Goal: Task Accomplishment & Management: Manage account settings

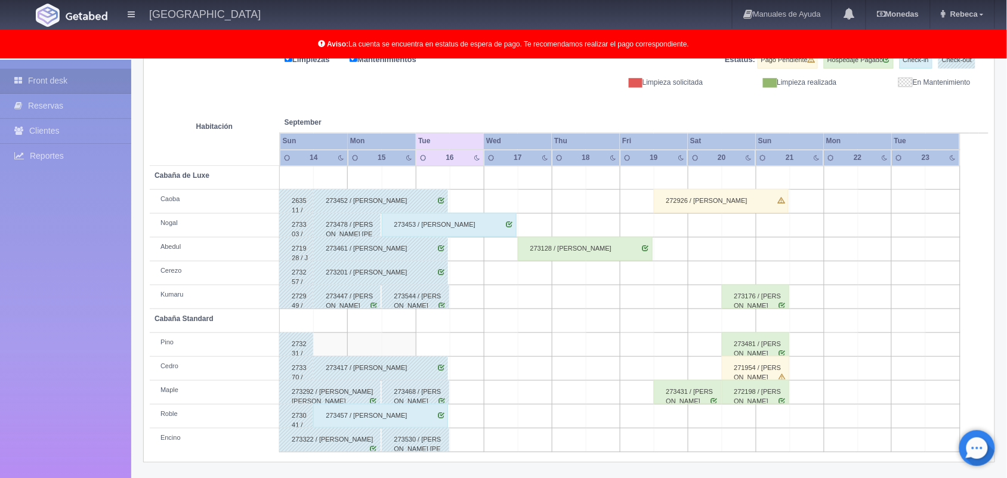
scroll to position [166, 0]
click at [977, 19] on link "Rebeca" at bounding box center [963, 14] width 64 height 29
click at [962, 57] on link "Salir / Log Out" at bounding box center [947, 56] width 94 height 15
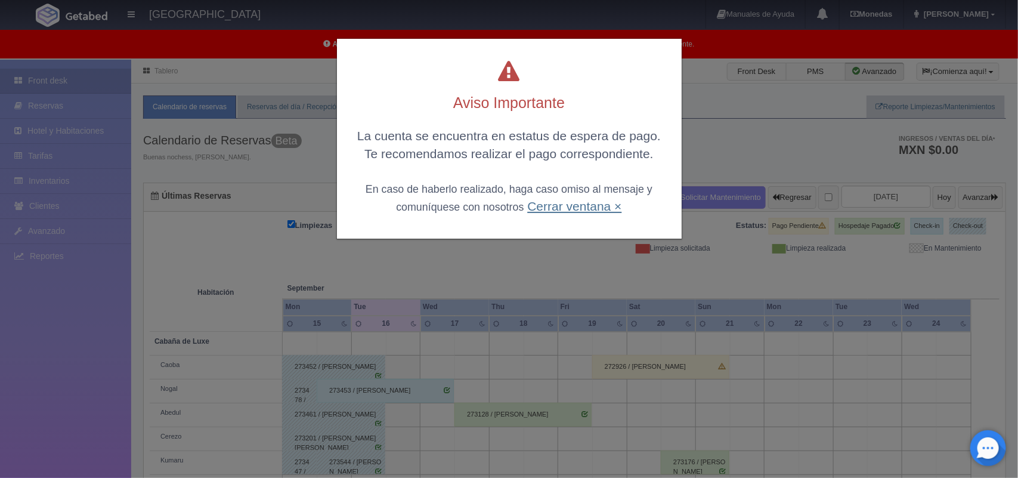
click at [586, 203] on link "Cerrar ventana ×" at bounding box center [574, 206] width 94 height 14
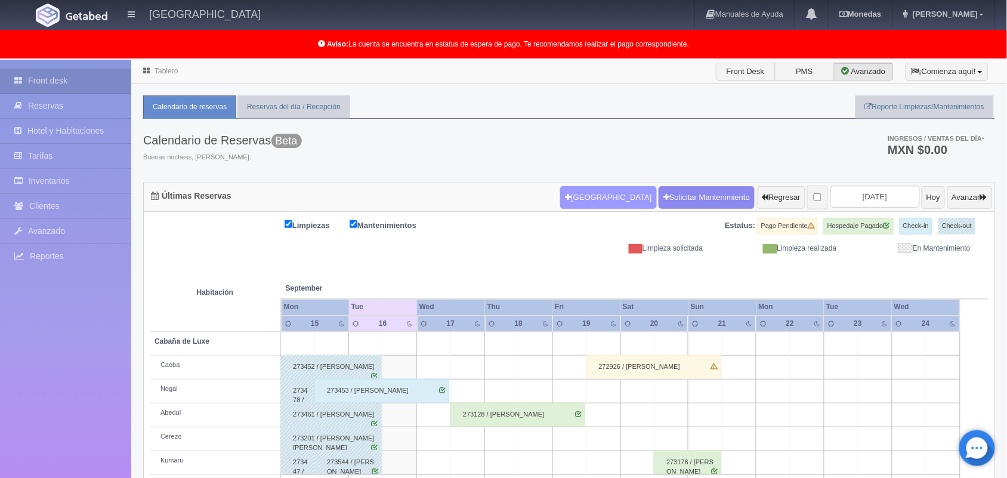
click at [589, 196] on button "Nueva Reserva" at bounding box center [608, 197] width 96 height 23
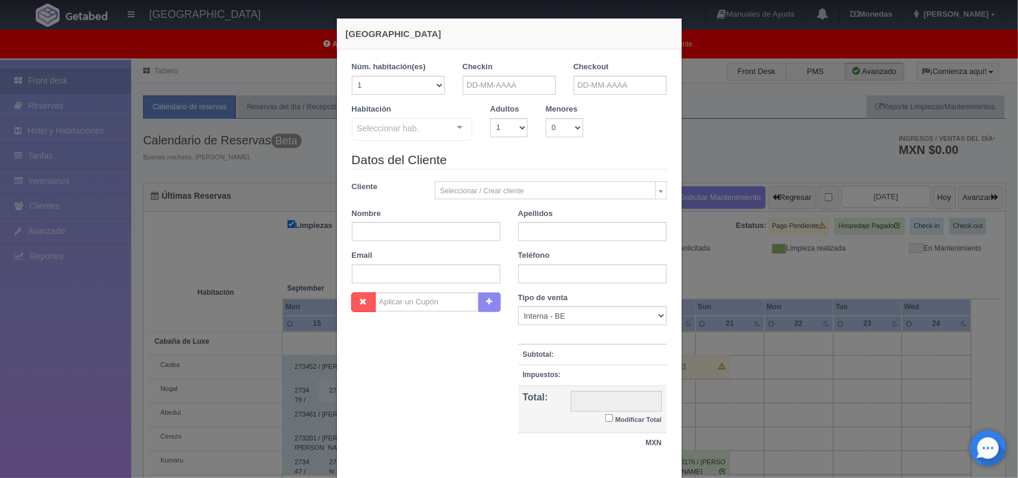
checkbox input "false"
click at [514, 93] on input "text" at bounding box center [509, 85] width 93 height 19
click at [507, 179] on link "16" at bounding box center [501, 177] width 16 height 17
type input "16-09-2025"
checkbox input "false"
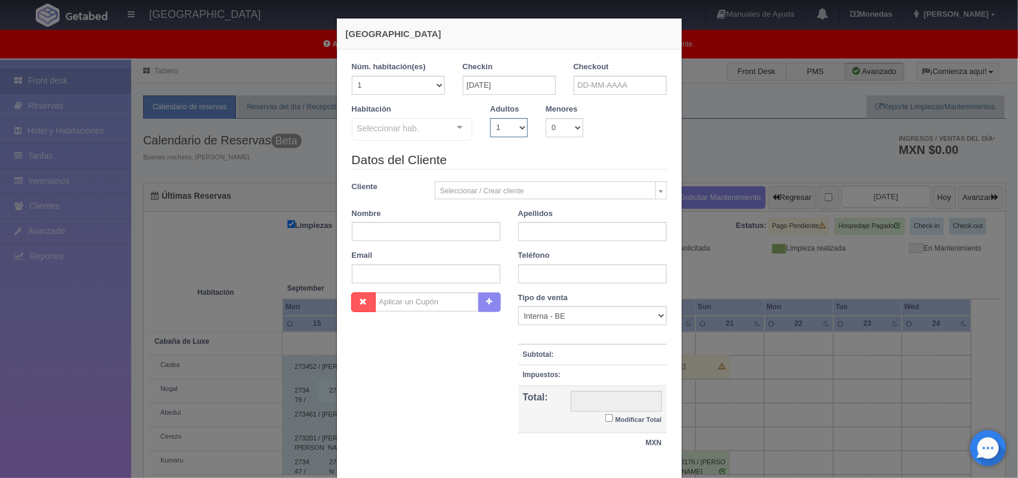
click at [508, 133] on select "1 2 3 4 5 6 7 8 9 10" at bounding box center [509, 127] width 38 height 19
select select "2"
click at [490, 118] on select "1 2 3 4 5 6 7 8 9 10" at bounding box center [509, 127] width 38 height 19
checkbox input "false"
click at [594, 81] on input "text" at bounding box center [620, 85] width 93 height 19
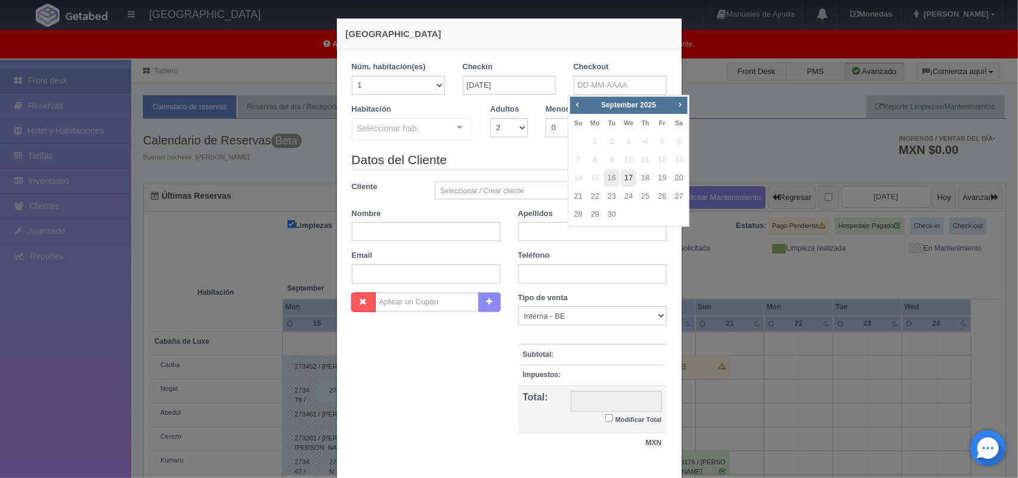
click at [628, 176] on link "17" at bounding box center [629, 177] width 16 height 17
type input "17-09-2025"
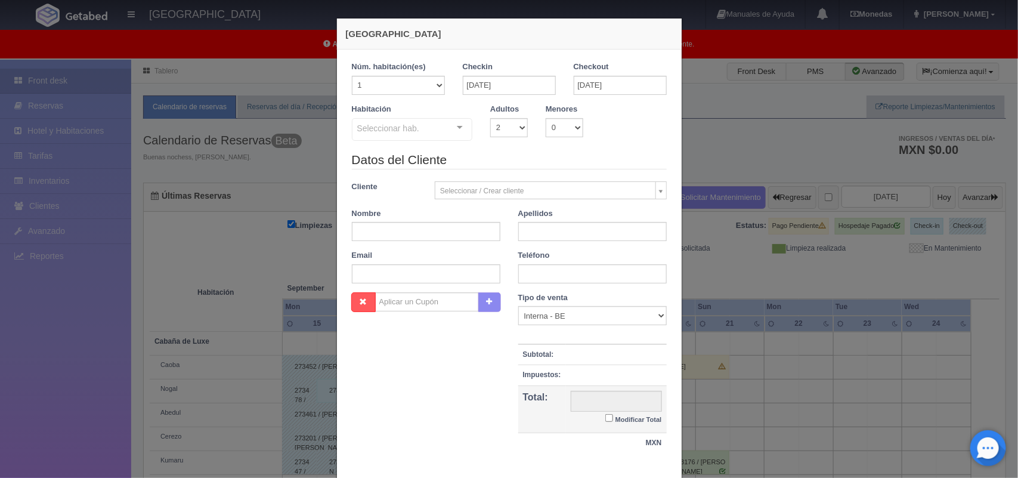
click at [458, 129] on div at bounding box center [460, 128] width 24 height 18
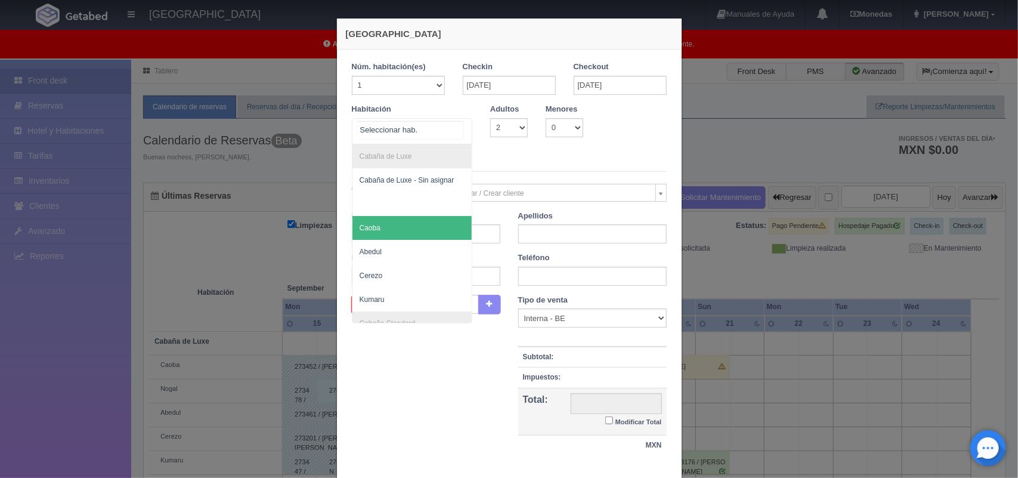
click at [447, 233] on span "Caoba" at bounding box center [413, 228] width 120 height 24
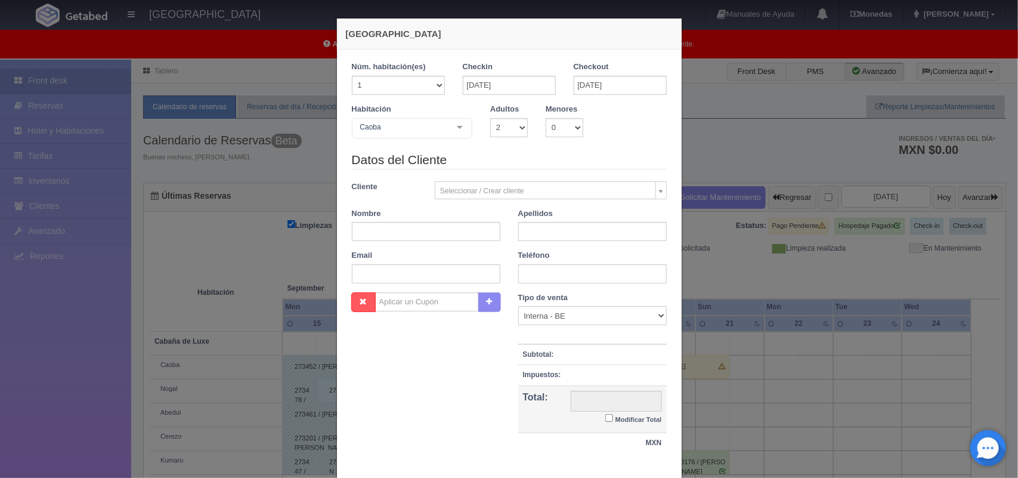
checkbox input "false"
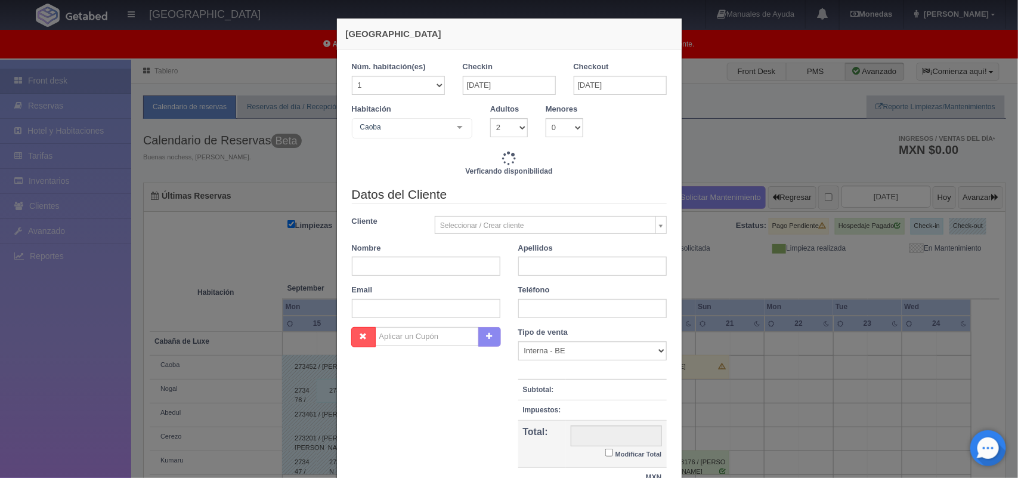
type input "1500.00"
checkbox input "false"
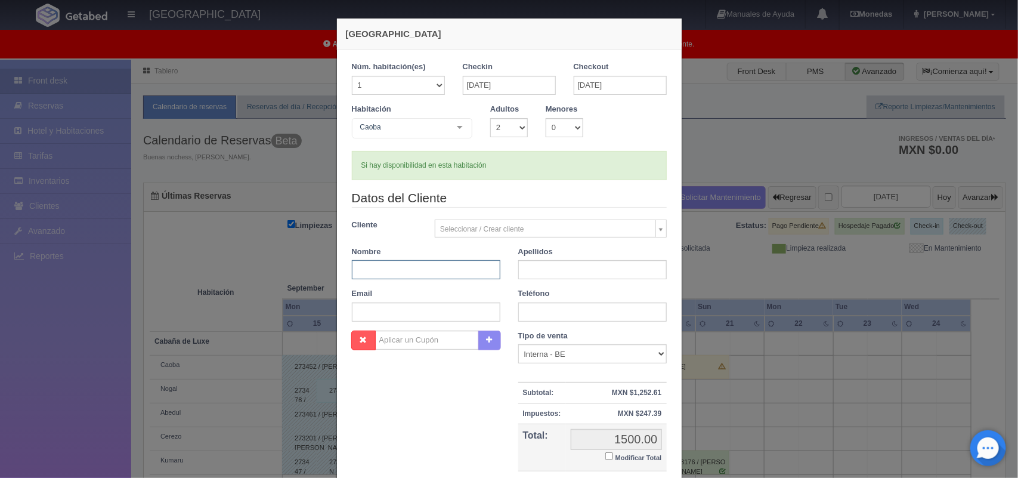
click at [390, 279] on input "text" at bounding box center [426, 269] width 149 height 19
type input "Erick"
click at [533, 276] on input "text" at bounding box center [592, 269] width 149 height 19
type input "Prez Carcaño"
click at [536, 314] on input "text" at bounding box center [592, 311] width 149 height 19
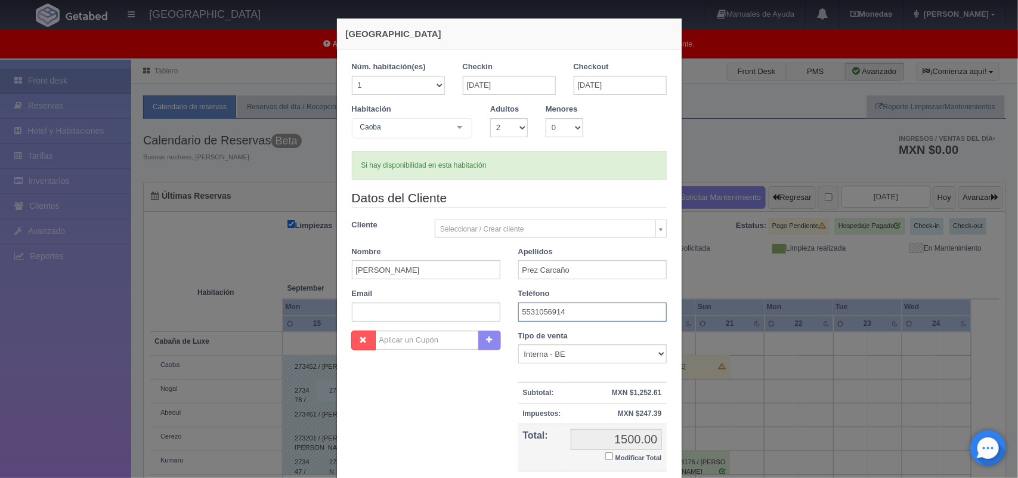
type input "5531056914"
click at [606, 458] on input "Modificar Total" at bounding box center [610, 456] width 8 height 8
checkbox input "true"
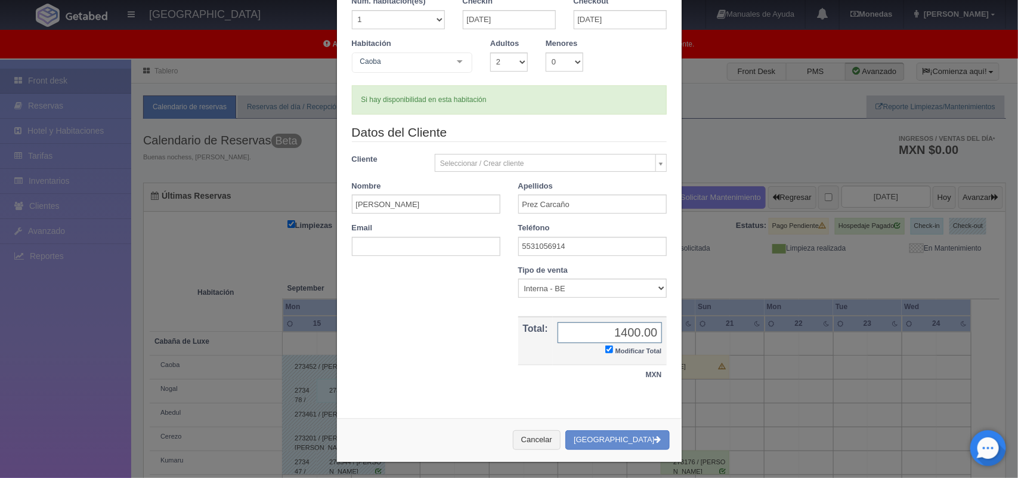
scroll to position [69, 0]
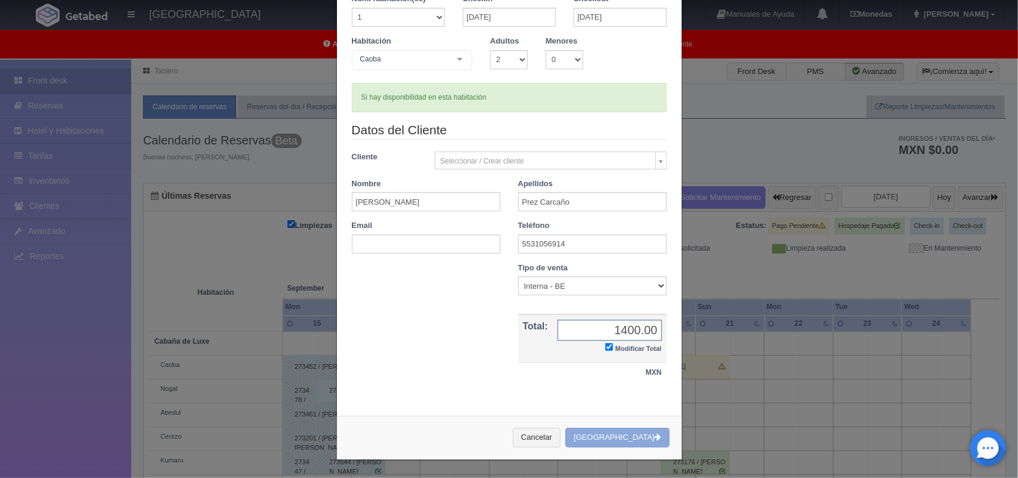
type input "1400.00"
click at [609, 441] on button "[GEOGRAPHIC_DATA]" at bounding box center [618, 438] width 104 height 20
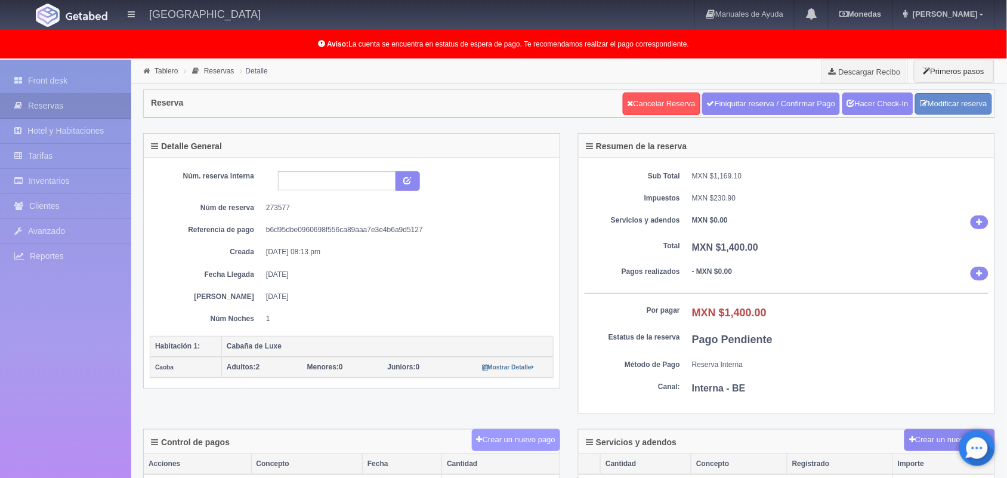
click at [532, 450] on button "Crear un nuevo pago" at bounding box center [516, 440] width 88 height 22
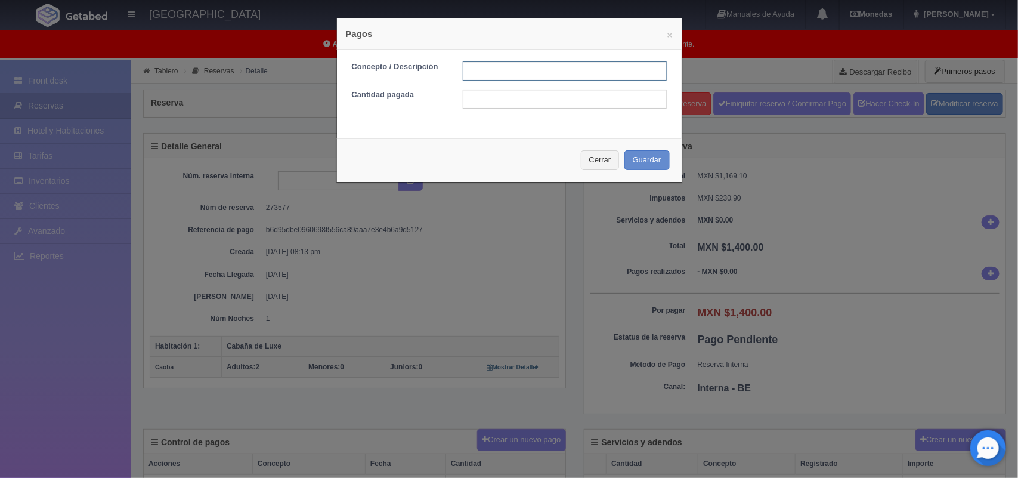
click at [493, 76] on input "text" at bounding box center [565, 70] width 204 height 19
type input "pago efectivo [DATE]"
click at [526, 103] on input "text" at bounding box center [565, 98] width 204 height 19
type input "1400.00"
click at [637, 163] on button "Guardar" at bounding box center [647, 160] width 45 height 20
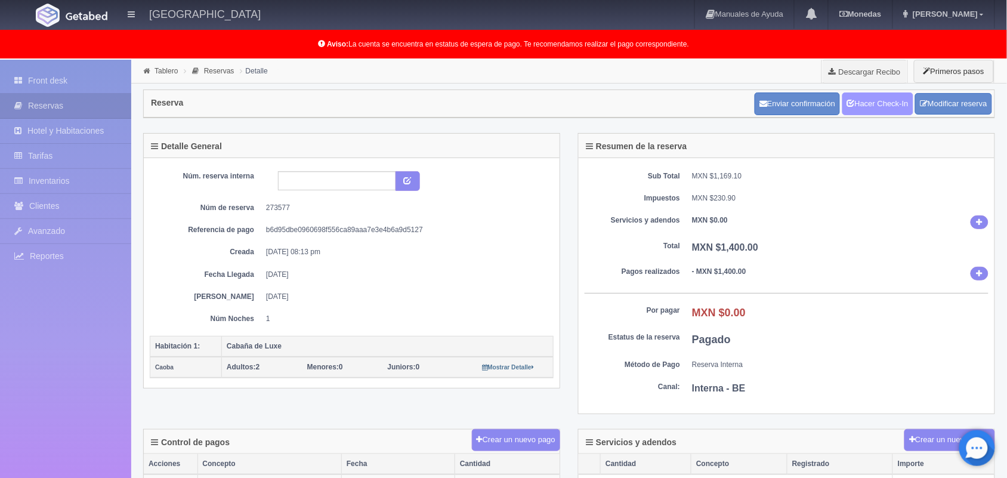
click at [875, 97] on link "Hacer Check-In" at bounding box center [877, 103] width 71 height 23
click at [164, 75] on li "Tablero" at bounding box center [160, 70] width 41 height 11
click at [165, 70] on link "Tablero" at bounding box center [166, 71] width 23 height 8
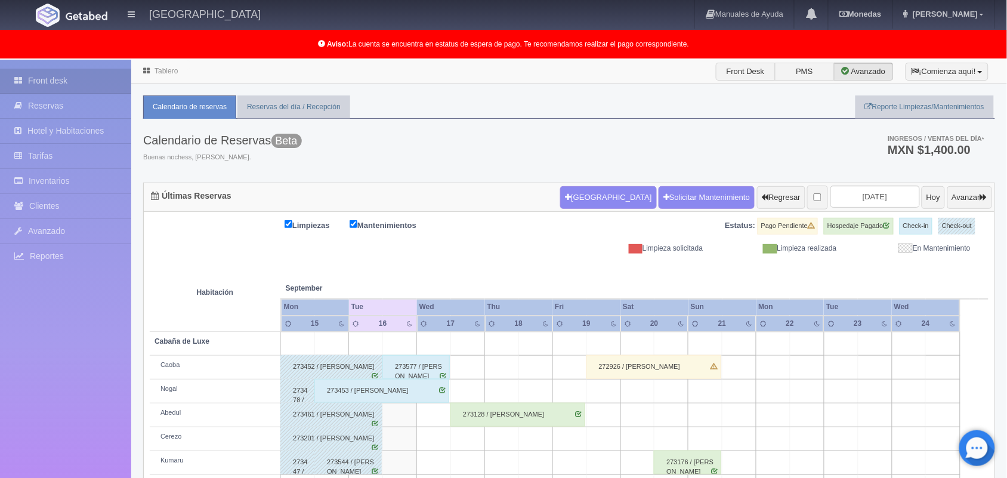
drag, startPoint x: 1006, startPoint y: 189, endPoint x: 1012, endPoint y: 313, distance: 124.2
click at [1006, 313] on html "Hotel Xacallan Manuales de Ayuda Actualizaciones recientes Monedas Tipo de camb…" at bounding box center [503, 239] width 1007 height 478
click at [614, 102] on ul "Calendario de reservas Reservas del día / Recepción Reporte Limpiezas/Mantenimi…" at bounding box center [569, 106] width 852 height 23
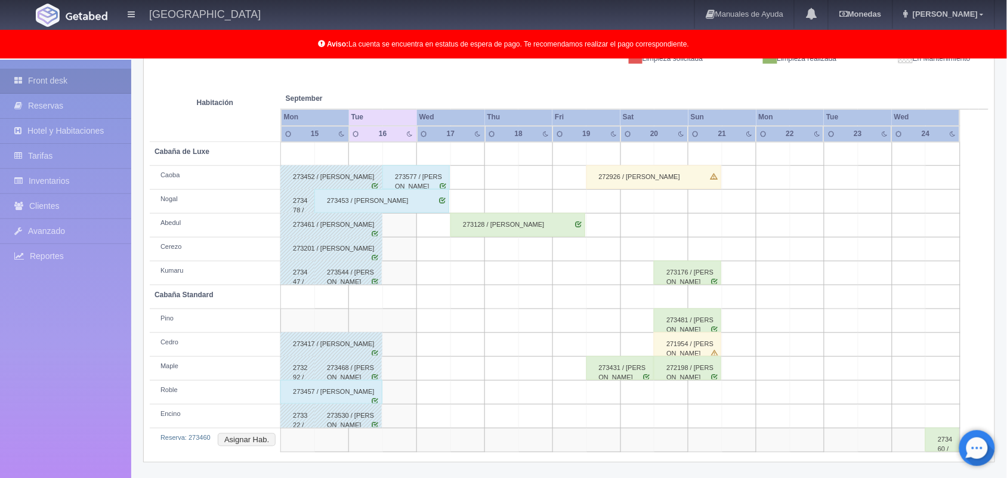
click at [367, 382] on div "273457 / [PERSON_NAME]" at bounding box center [331, 392] width 102 height 24
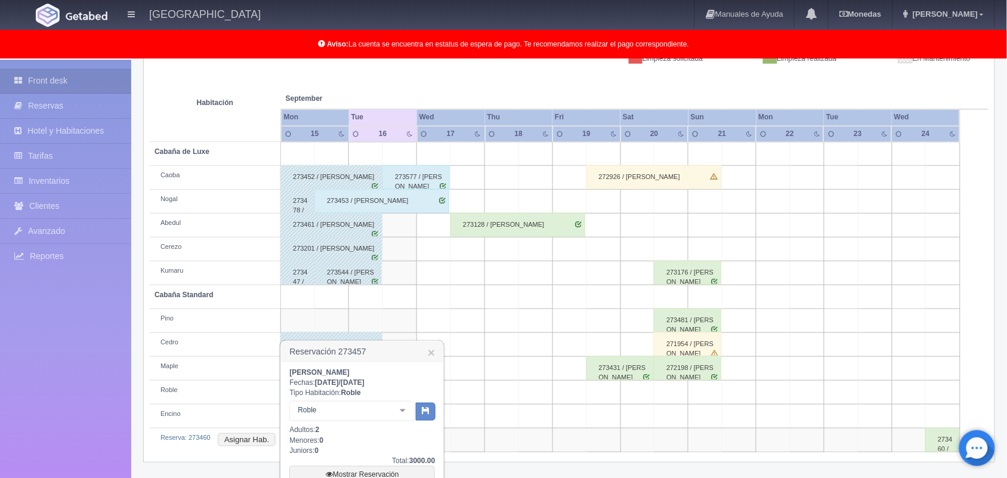
scroll to position [298, 0]
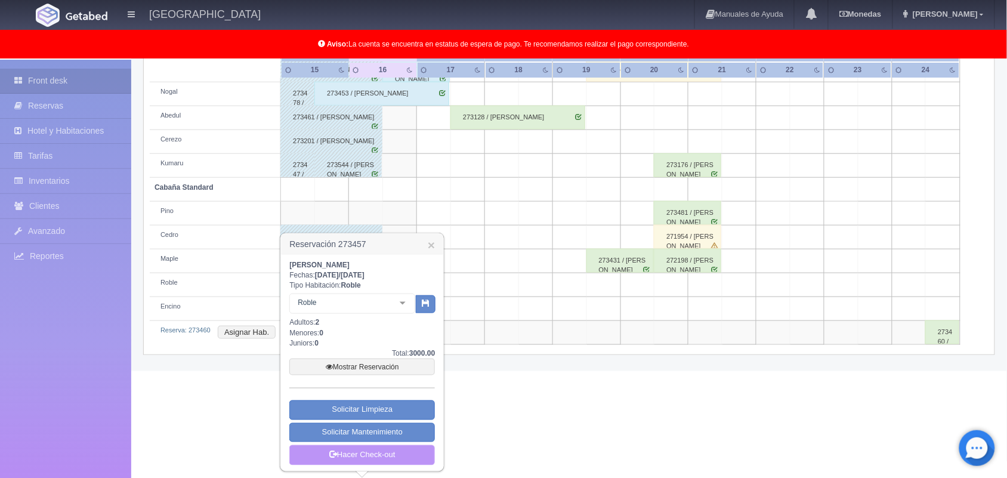
drag, startPoint x: 357, startPoint y: 455, endPoint x: 335, endPoint y: 448, distance: 22.6
click at [335, 448] on link "Hacer Check-out" at bounding box center [362, 455] width 146 height 20
click at [353, 454] on link "Hacer Check-out" at bounding box center [362, 455] width 146 height 20
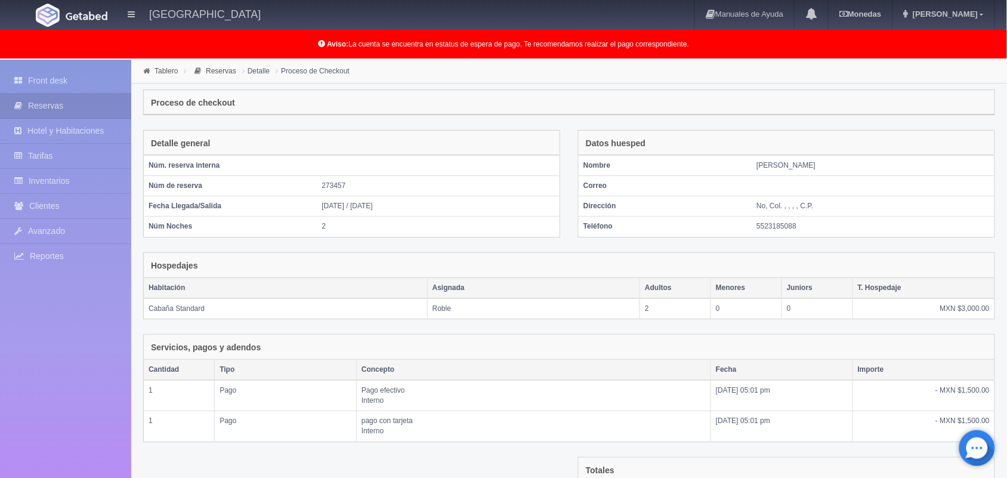
scroll to position [162, 0]
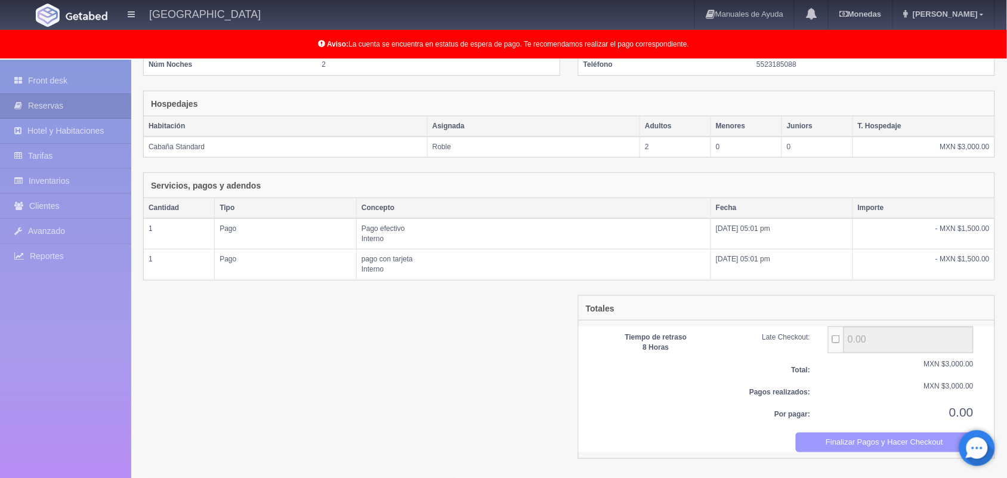
click at [863, 444] on button "Finalizar Pagos y Hacer Checkout" at bounding box center [885, 443] width 178 height 20
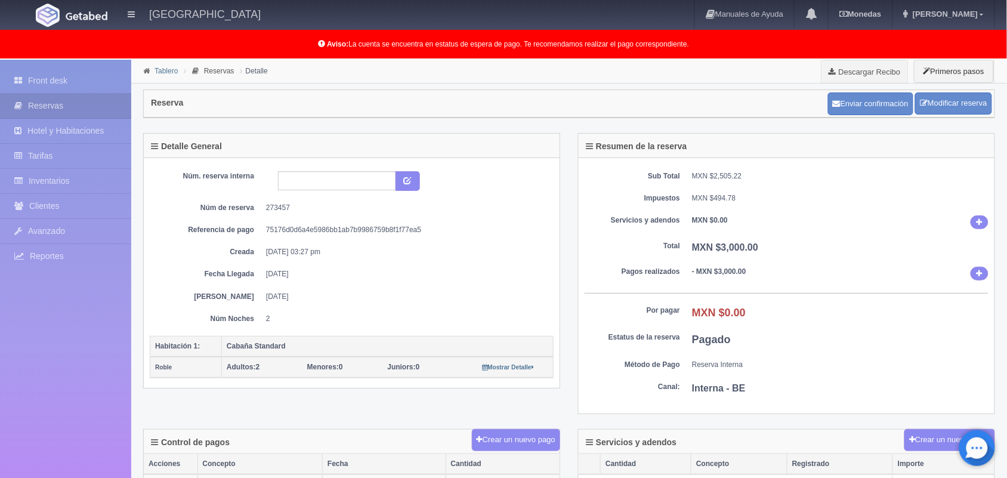
click at [159, 70] on link "Tablero" at bounding box center [166, 71] width 23 height 8
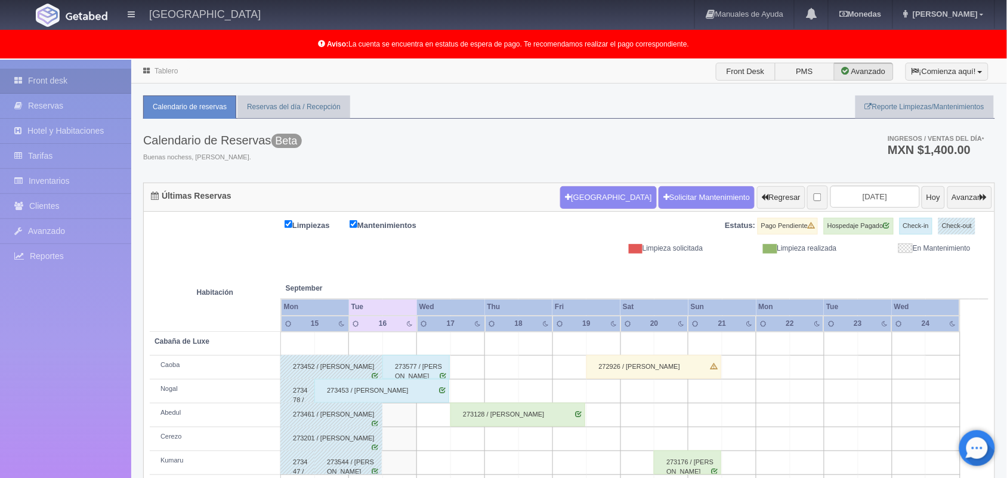
scroll to position [190, 0]
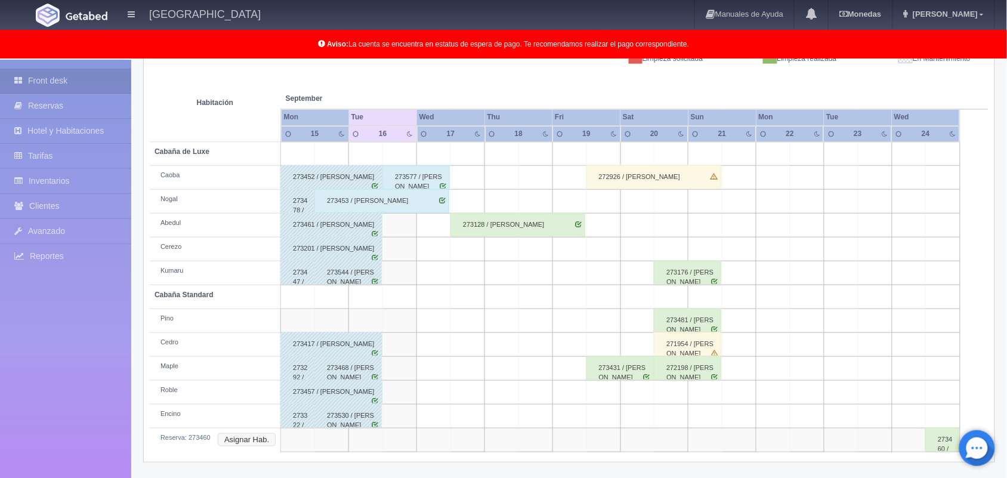
click at [242, 439] on button "Asignar Hab." at bounding box center [247, 439] width 58 height 13
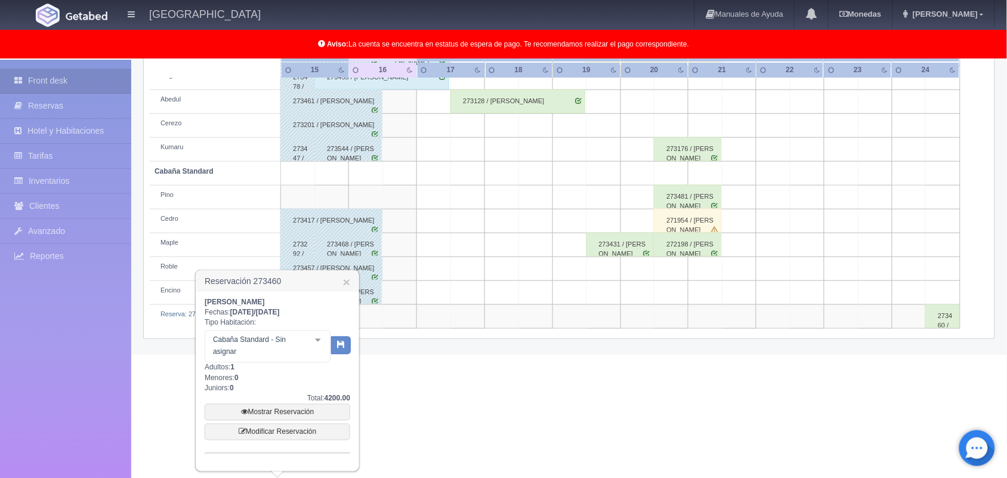
scroll to position [308, 0]
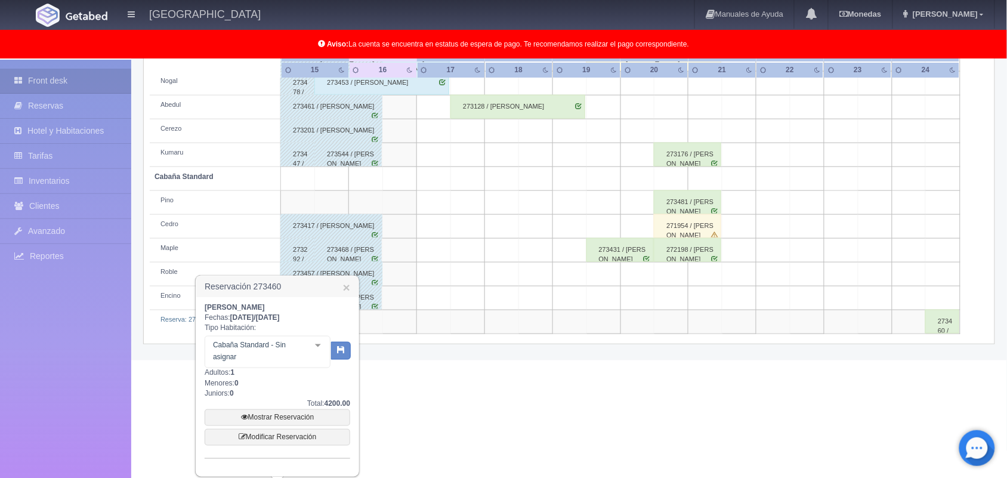
click at [317, 338] on div at bounding box center [318, 345] width 24 height 18
click at [318, 340] on div at bounding box center [318, 345] width 24 height 18
click at [316, 349] on div at bounding box center [328, 346] width 24 height 18
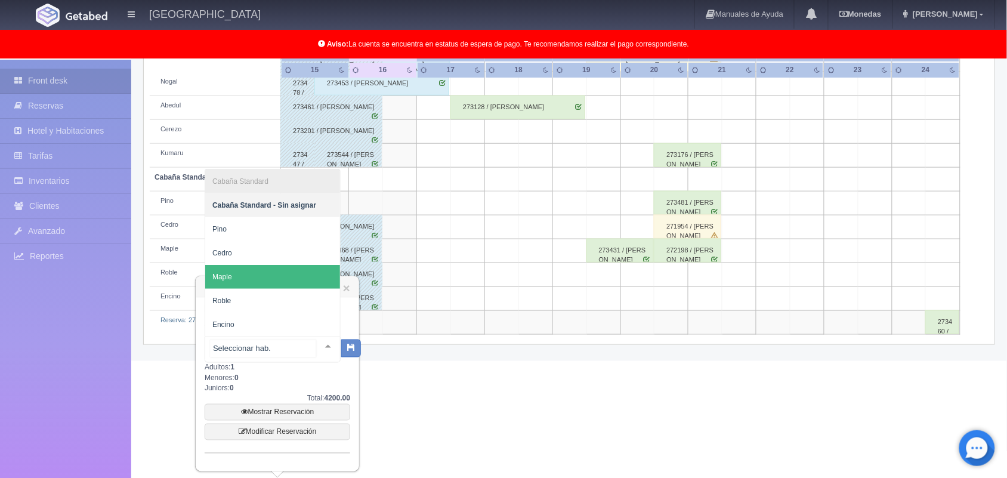
click at [280, 280] on span "Maple" at bounding box center [272, 277] width 135 height 24
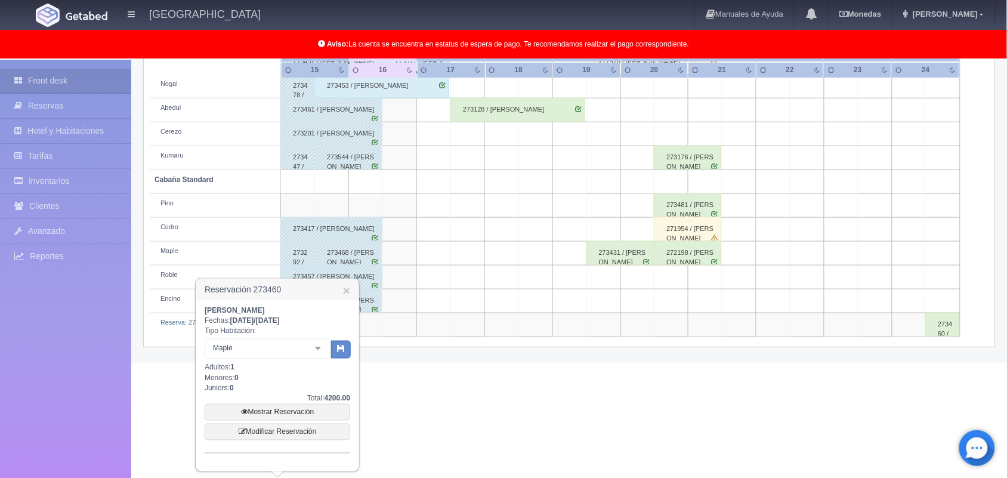
scroll to position [305, 0]
click at [335, 349] on button "button" at bounding box center [341, 350] width 20 height 18
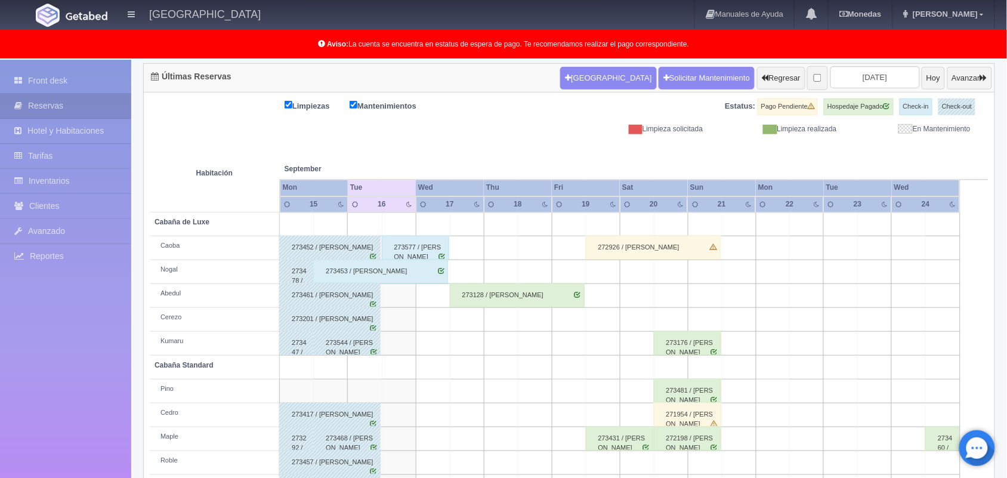
scroll to position [119, 0]
